Goal: Book appointment/travel/reservation

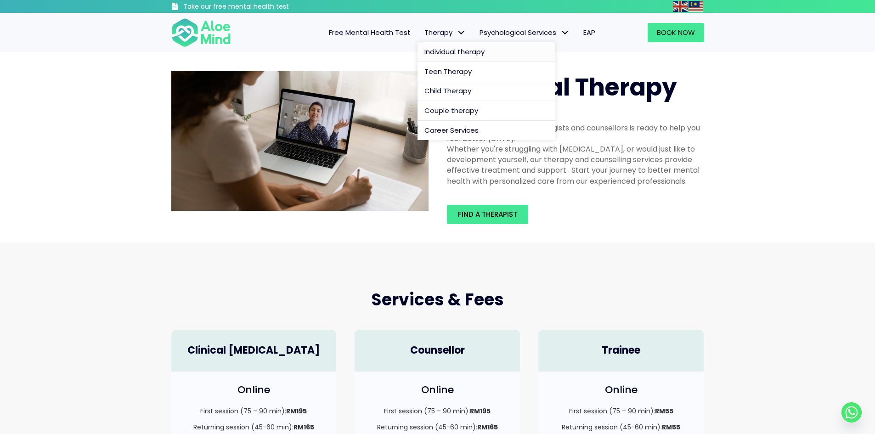
click at [437, 36] on span "Therapy" at bounding box center [444, 33] width 41 height 10
click at [470, 53] on span "Individual therapy" at bounding box center [454, 52] width 60 height 10
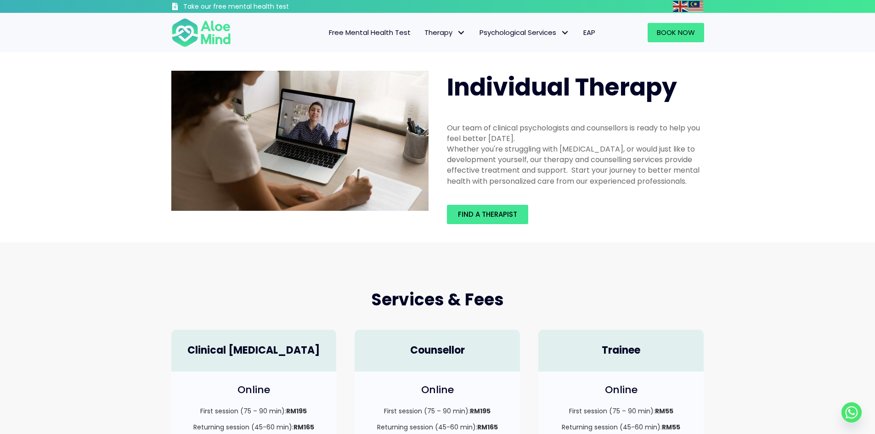
click at [357, 30] on span "Free Mental Health Test" at bounding box center [370, 33] width 82 height 10
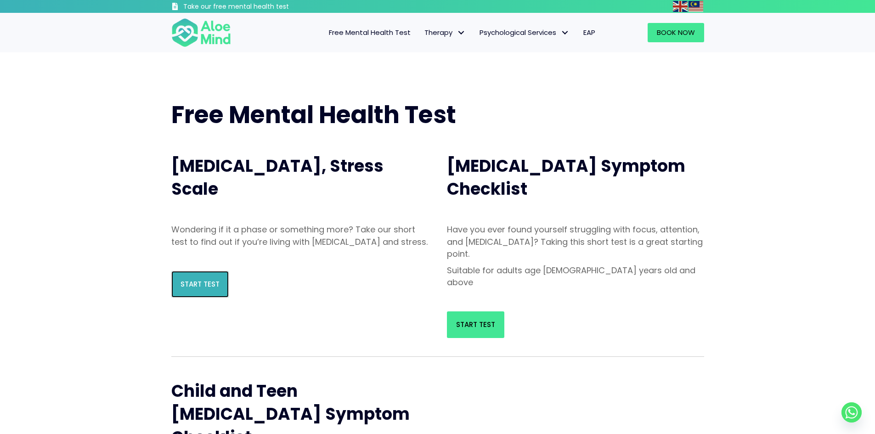
click at [199, 298] on link "Start Test" at bounding box center [199, 284] width 57 height 27
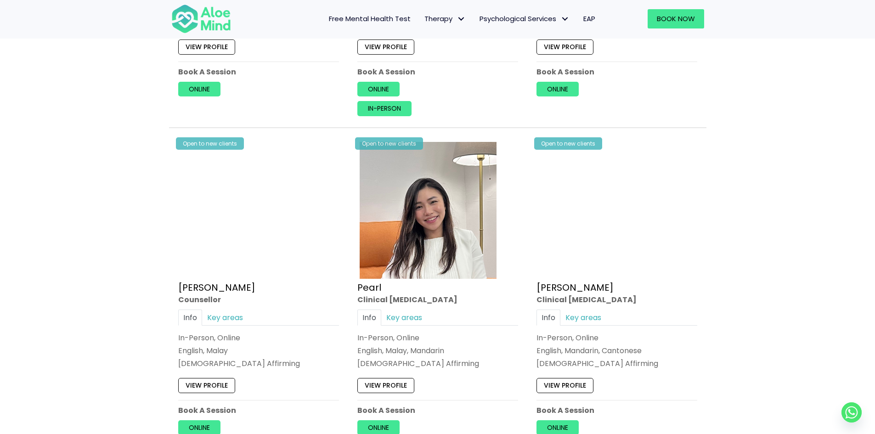
scroll to position [1791, 0]
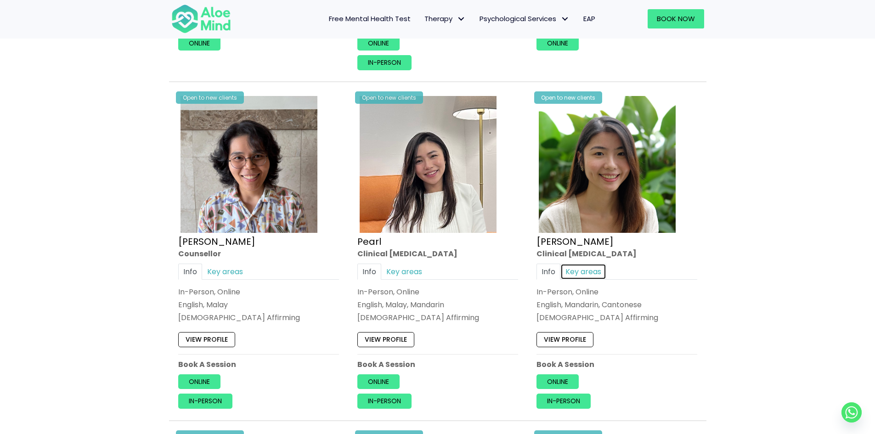
click at [584, 271] on link "Key areas" at bounding box center [583, 272] width 46 height 16
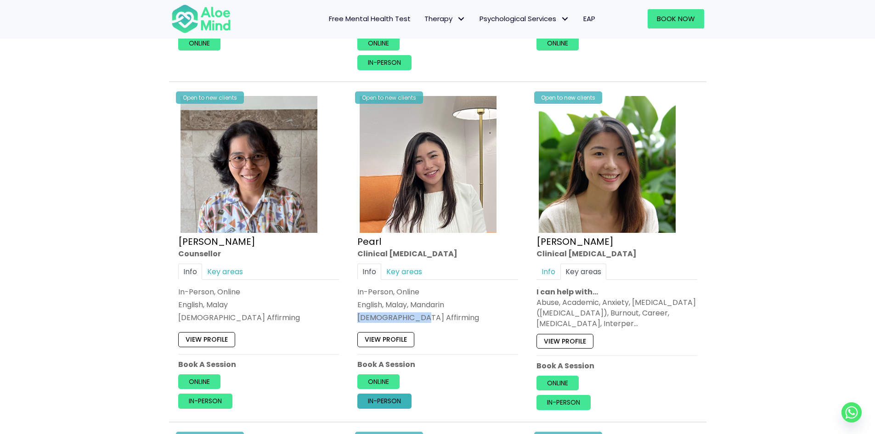
drag, startPoint x: 422, startPoint y: 321, endPoint x: 383, endPoint y: 396, distance: 84.6
click at [358, 313] on div "[DEMOGRAPHIC_DATA] Affirming" at bounding box center [437, 317] width 161 height 11
copy div "[DEMOGRAPHIC_DATA] Affirming"
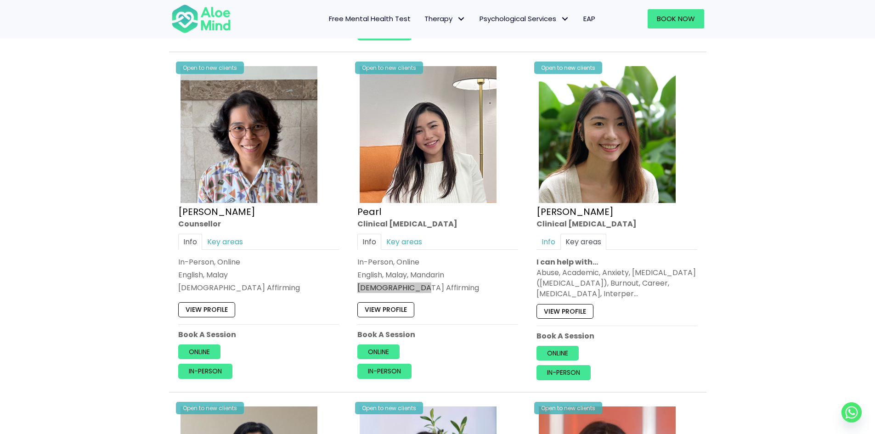
scroll to position [1837, 0]
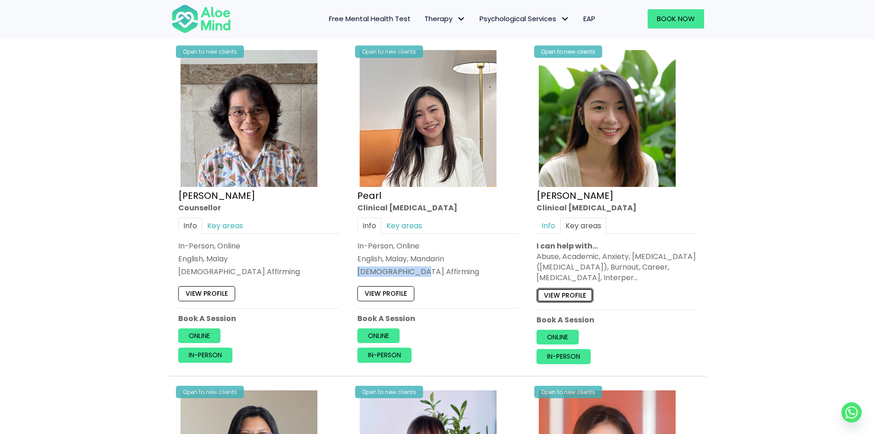
click at [571, 300] on link "View profile" at bounding box center [565, 295] width 57 height 15
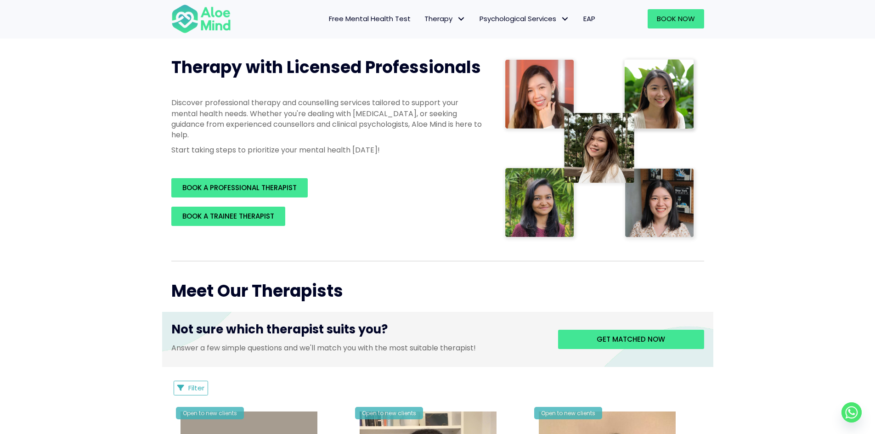
scroll to position [0, 0]
